Goal: Find specific page/section: Find specific page/section

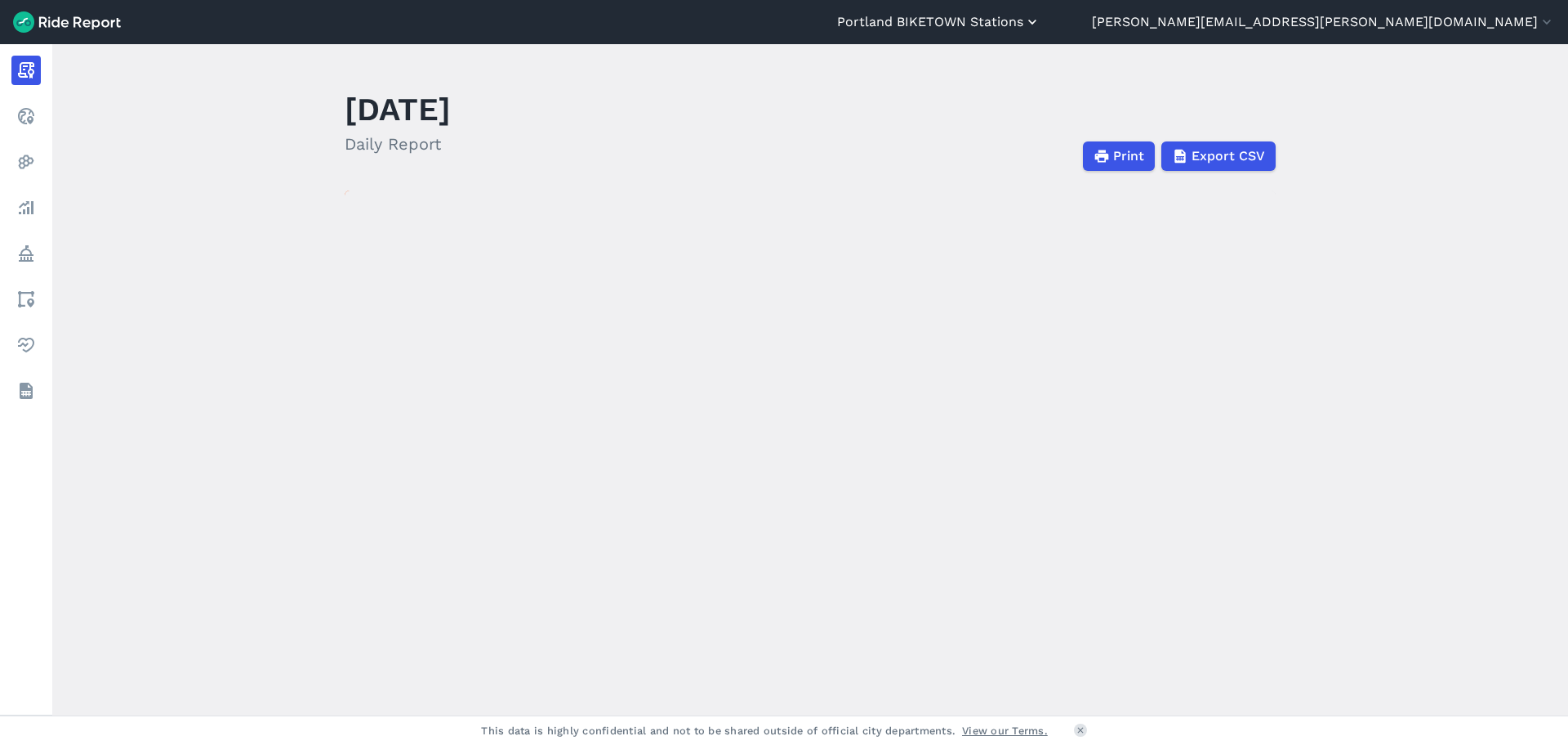
click at [1041, 24] on button "Portland BIKETOWN Stations" at bounding box center [939, 21] width 204 height 19
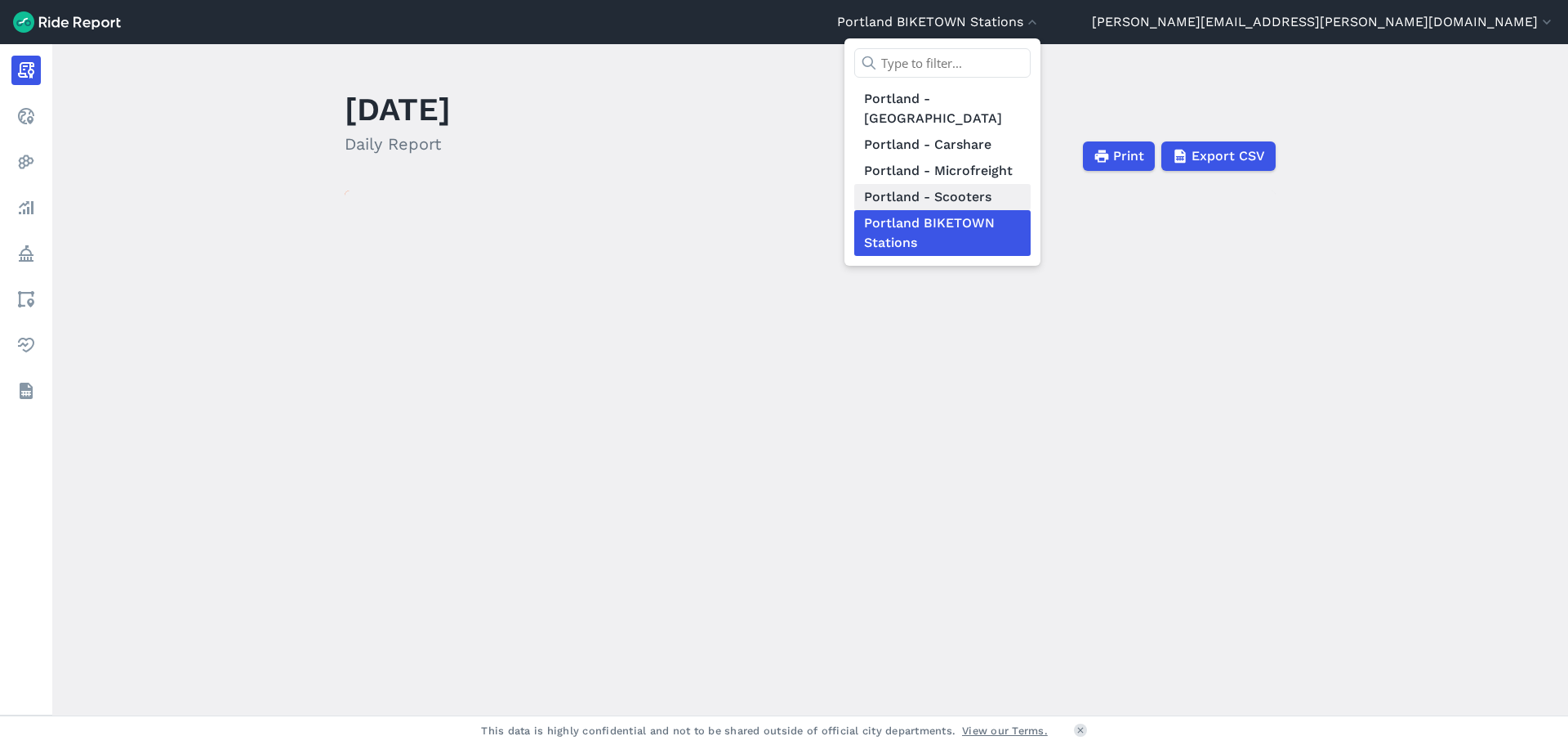
click at [1031, 184] on link "Portland - Scooters" at bounding box center [943, 197] width 176 height 26
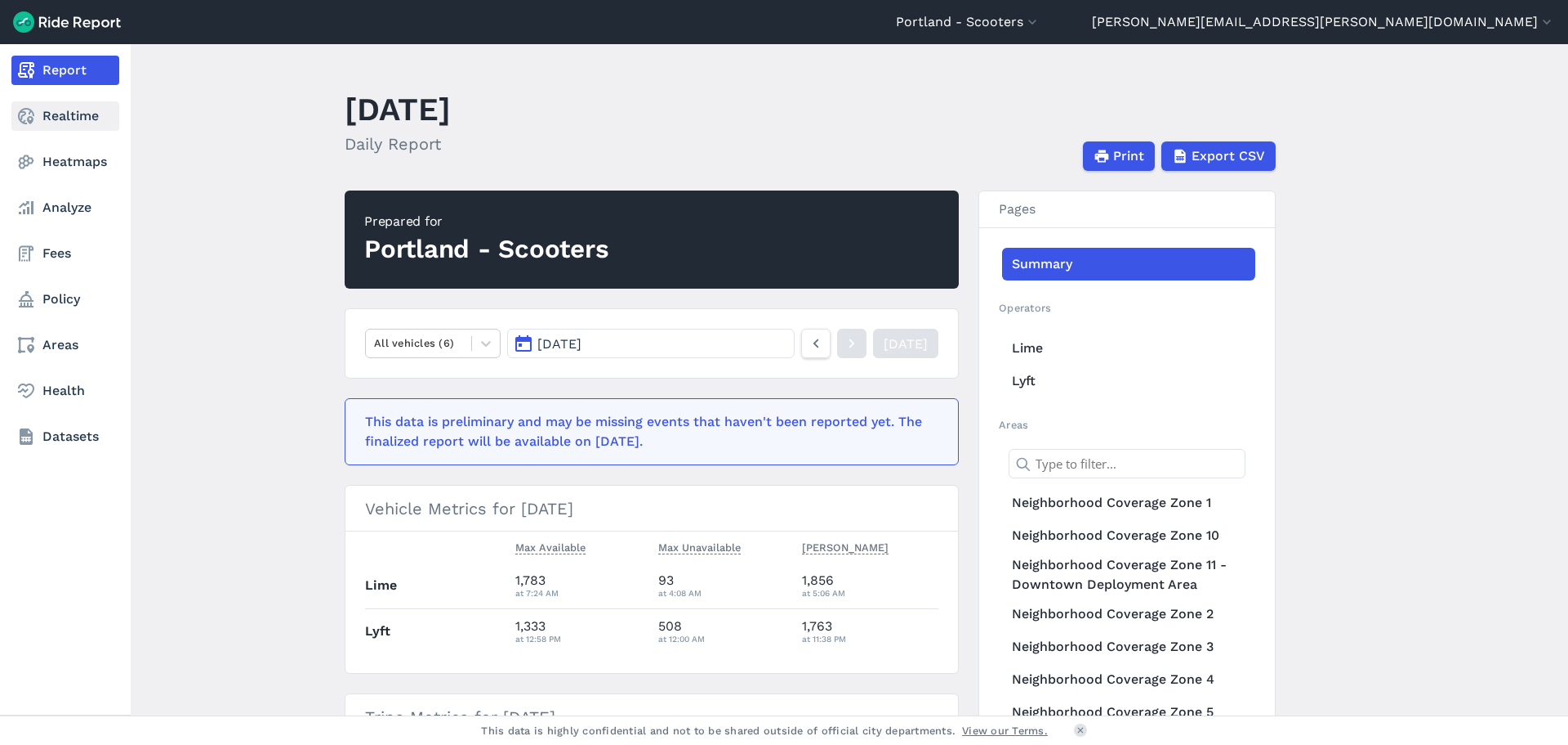
click at [62, 108] on link "Realtime" at bounding box center [64, 116] width 107 height 29
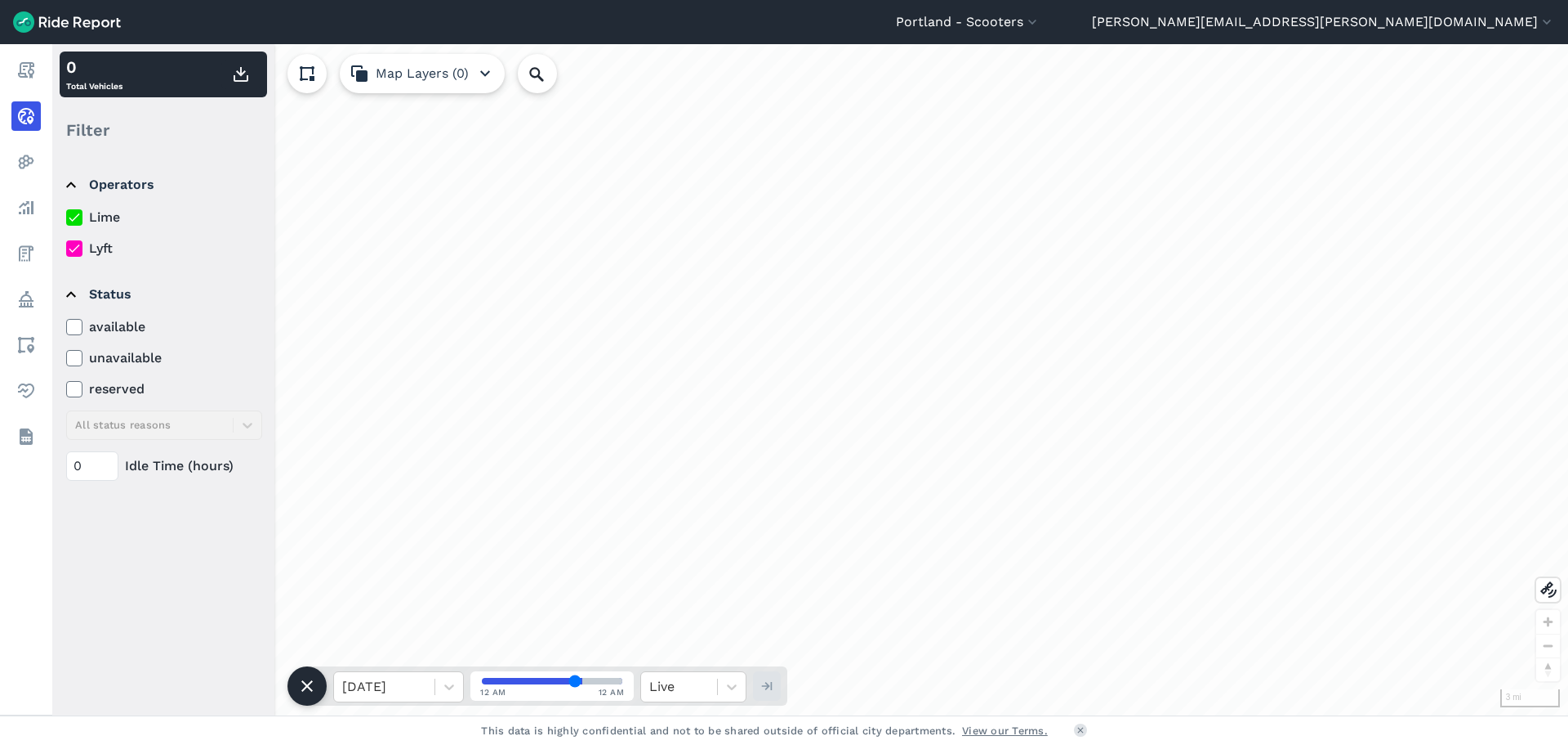
click at [109, 247] on label "Lyft" at bounding box center [164, 248] width 196 height 19
click at [66, 247] on input "Lyft" at bounding box center [66, 244] width 0 height 11
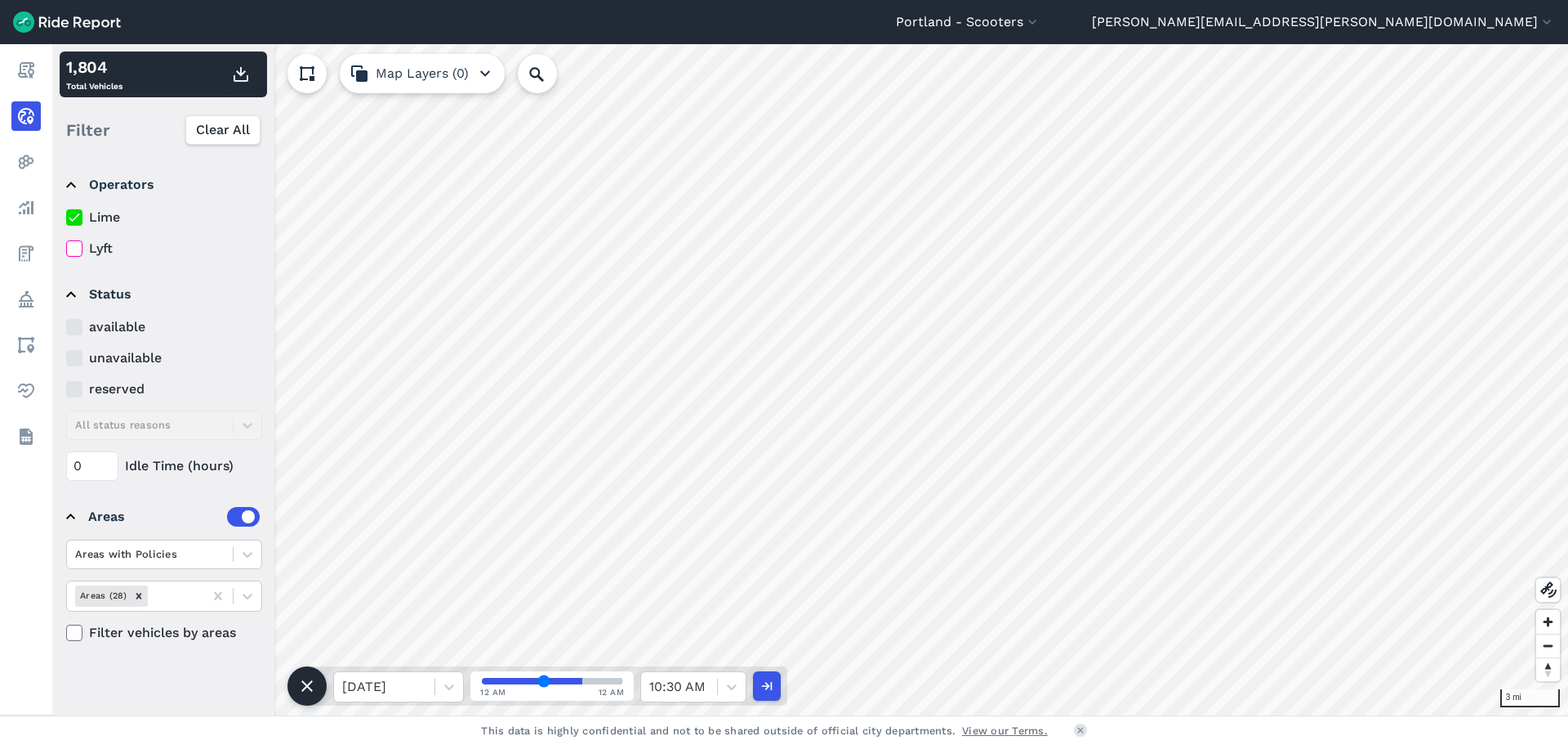
drag, startPoint x: 578, startPoint y: 677, endPoint x: 545, endPoint y: 672, distance: 33.4
click at [545, 678] on input "range" at bounding box center [552, 681] width 140 height 6
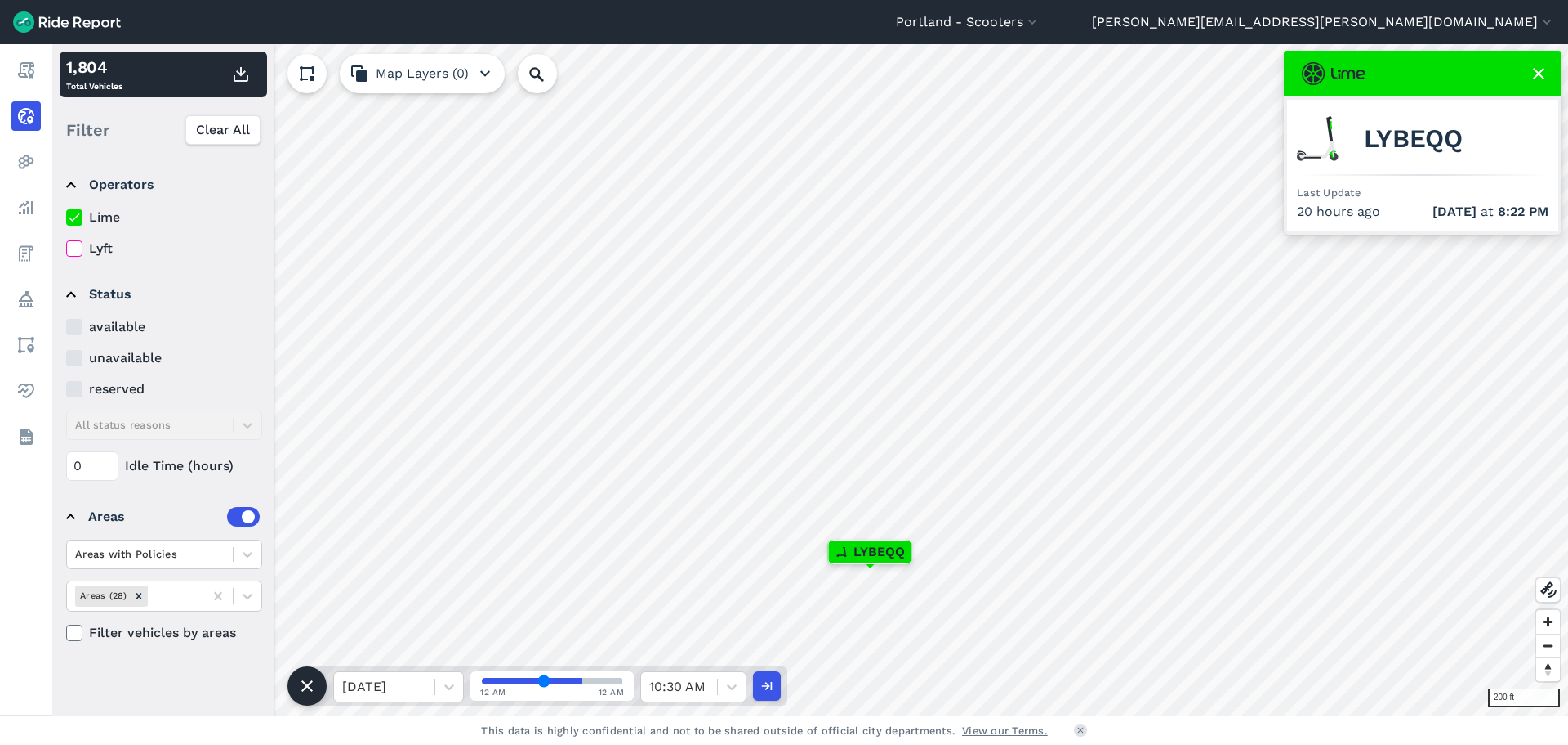
click at [543, 678] on input "range" at bounding box center [552, 681] width 140 height 6
click at [546, 681] on input "range" at bounding box center [552, 681] width 140 height 6
type input "46"
click at [549, 681] on input "range" at bounding box center [552, 681] width 140 height 6
click at [611, 69] on input "Search Location or Vehicles" at bounding box center [624, 73] width 214 height 40
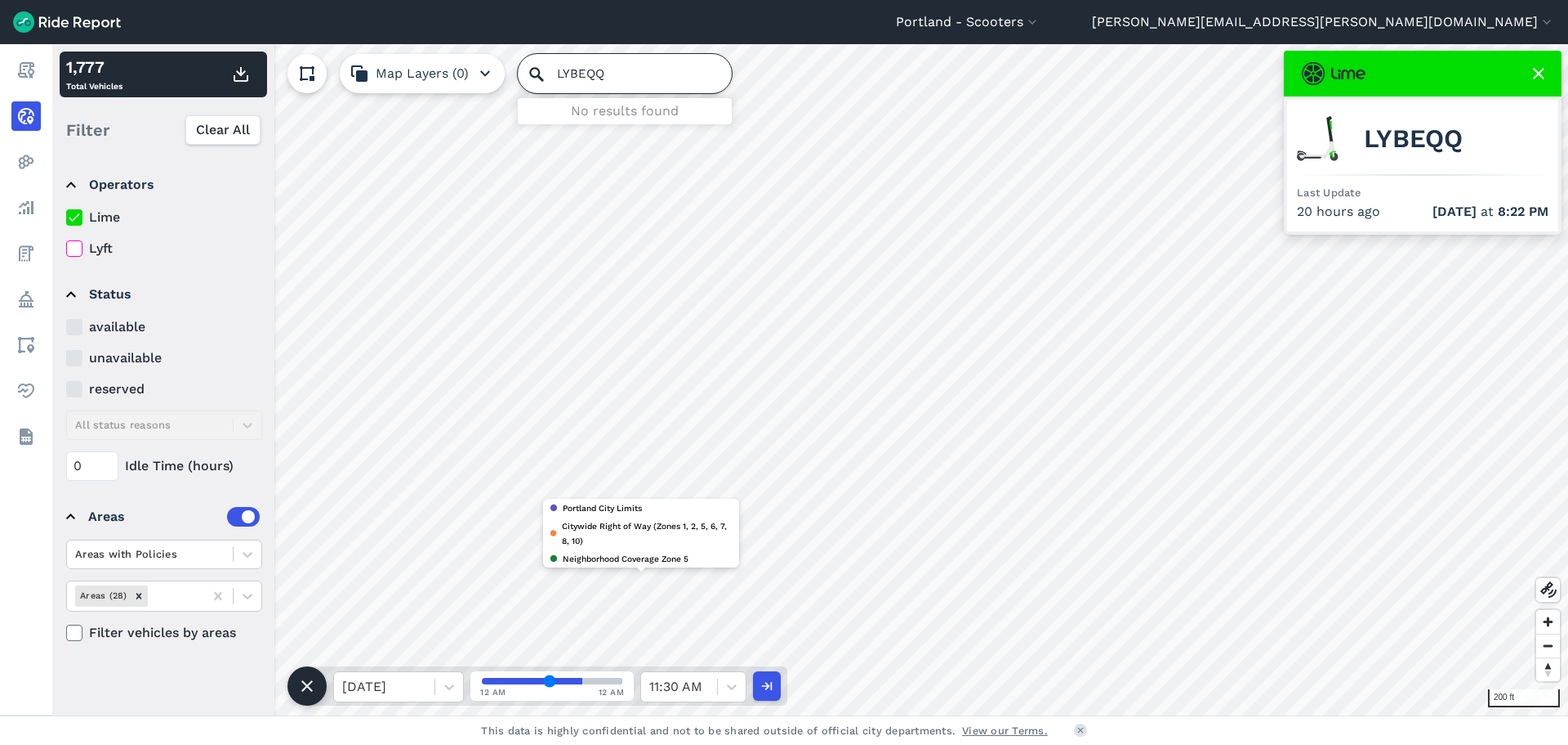
type input "LYBEQQ"
click at [559, 75] on input "LYBEQQ" at bounding box center [624, 73] width 214 height 40
click at [560, 75] on input "LYBEQQ" at bounding box center [624, 73] width 214 height 40
click at [760, 683] on icon "button" at bounding box center [767, 686] width 17 height 17
type input "65"
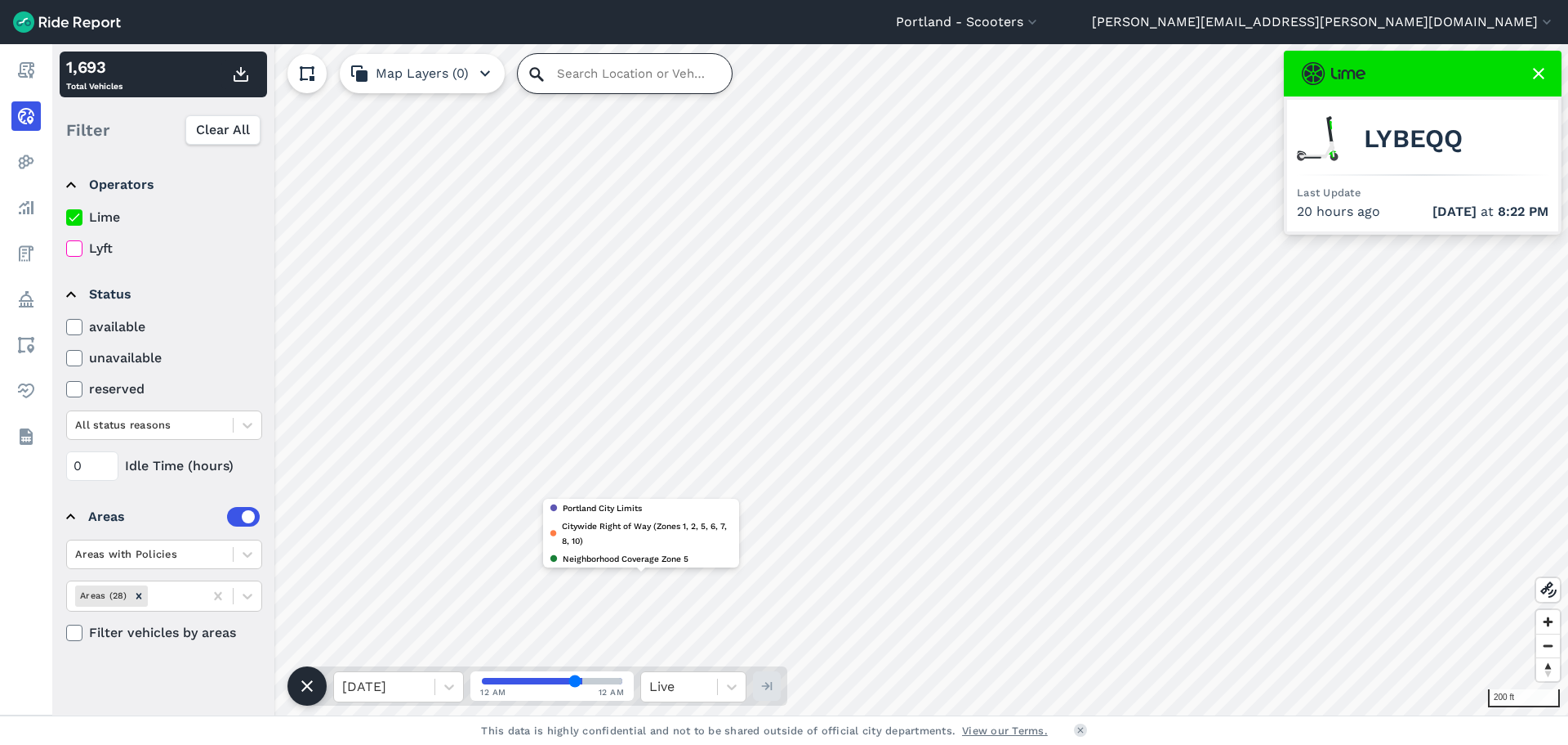
paste input "LYBEQQ"
type input "LYBEQQ"
